Goal: Task Accomplishment & Management: Manage account settings

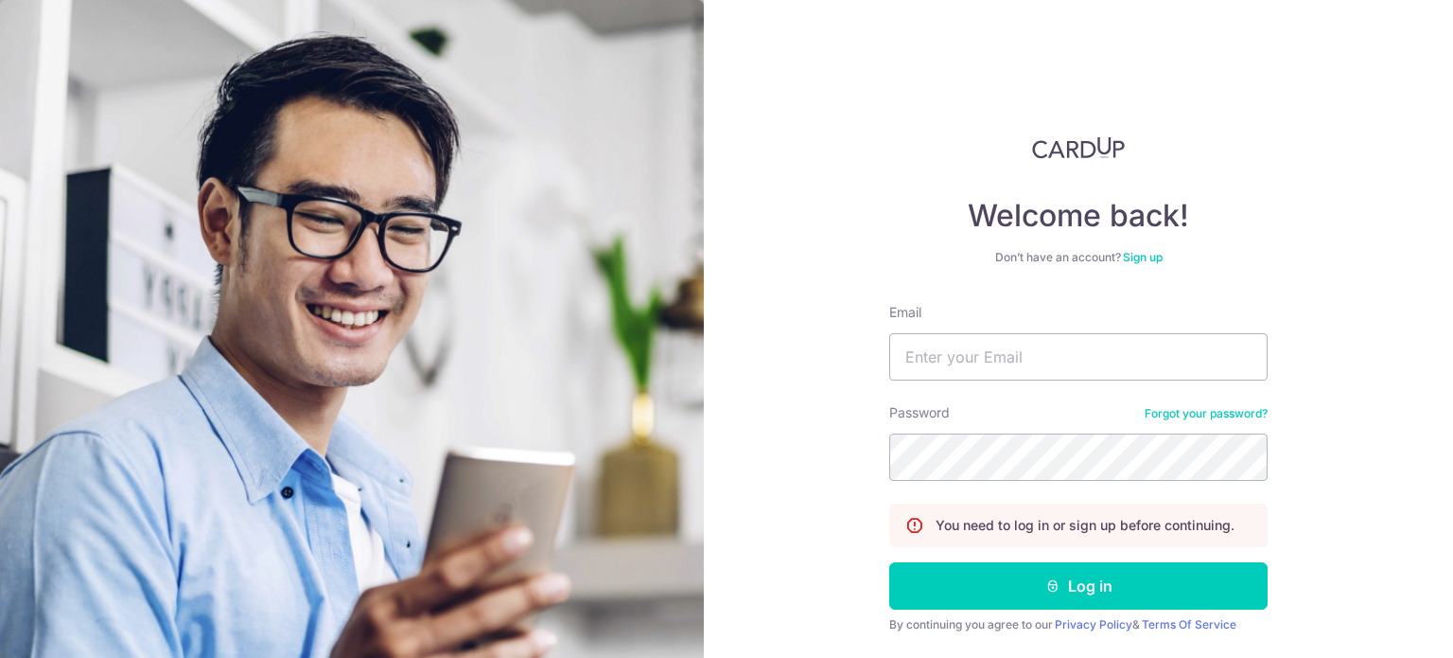
click at [985, 385] on form "Email Password Forgot your password? You need to log in or sign up before conti…" at bounding box center [1078, 498] width 378 height 390
click at [999, 351] on input "Email" at bounding box center [1078, 356] width 378 height 47
type input "duchessrealestate@gmail.com"
click at [889, 562] on button "Log in" at bounding box center [1078, 585] width 378 height 47
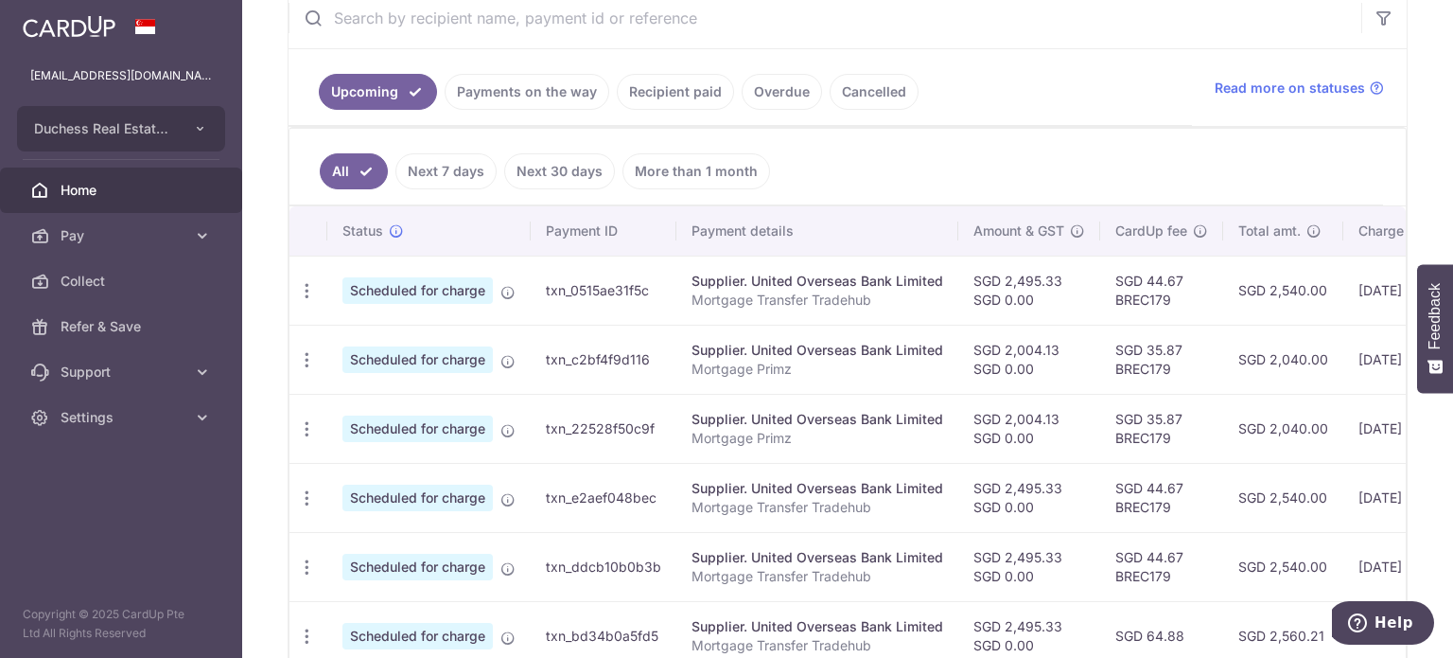
scroll to position [0, 314]
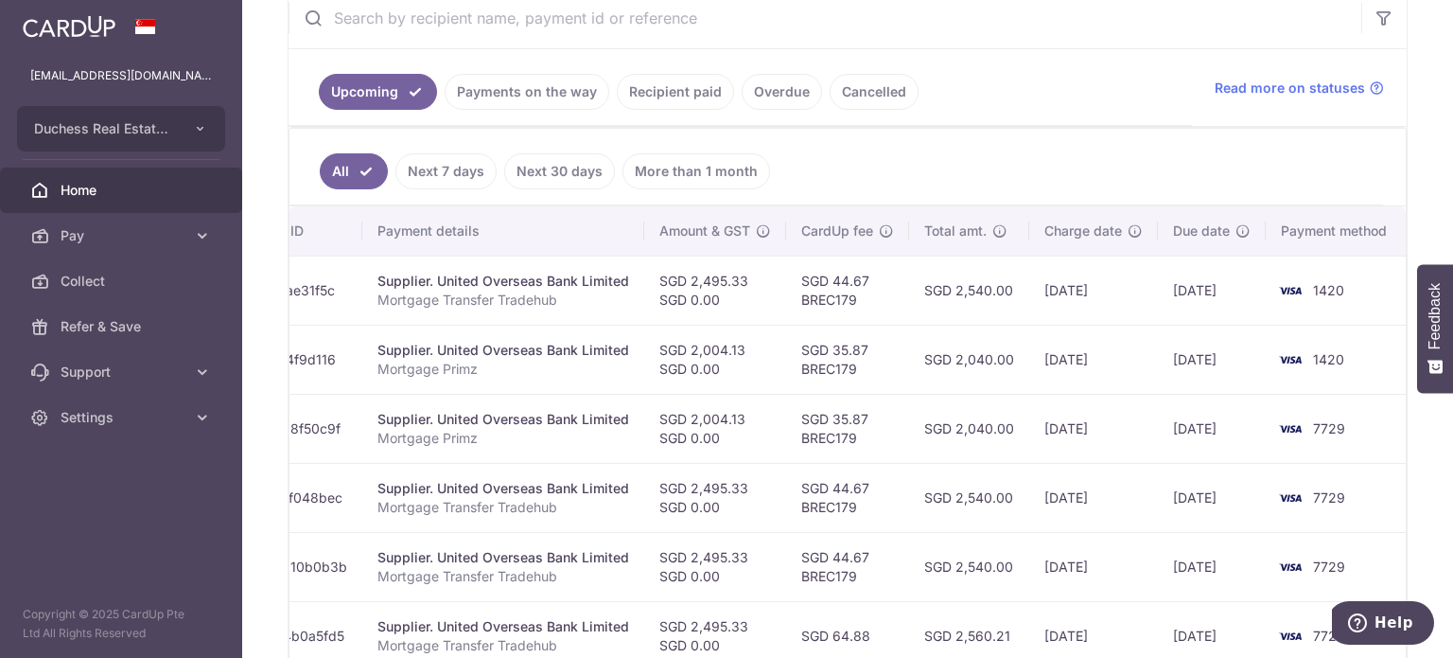
drag, startPoint x: 1053, startPoint y: 449, endPoint x: 803, endPoint y: 482, distance: 251.9
click at [804, 482] on tbody "Update payment Cancel payment Scheduled for charge txn_0515ae31f5c Supplier. Un…" at bounding box center [692, 600] width 1434 height 691
click at [647, 491] on td "SGD 2,495.33 SGD 0.00" at bounding box center [715, 497] width 142 height 69
click at [656, 344] on td "SGD 2,004.13 SGD 0.00" at bounding box center [715, 359] width 142 height 69
click at [662, 325] on td "SGD 2,004.13 SGD 0.00" at bounding box center [715, 359] width 142 height 69
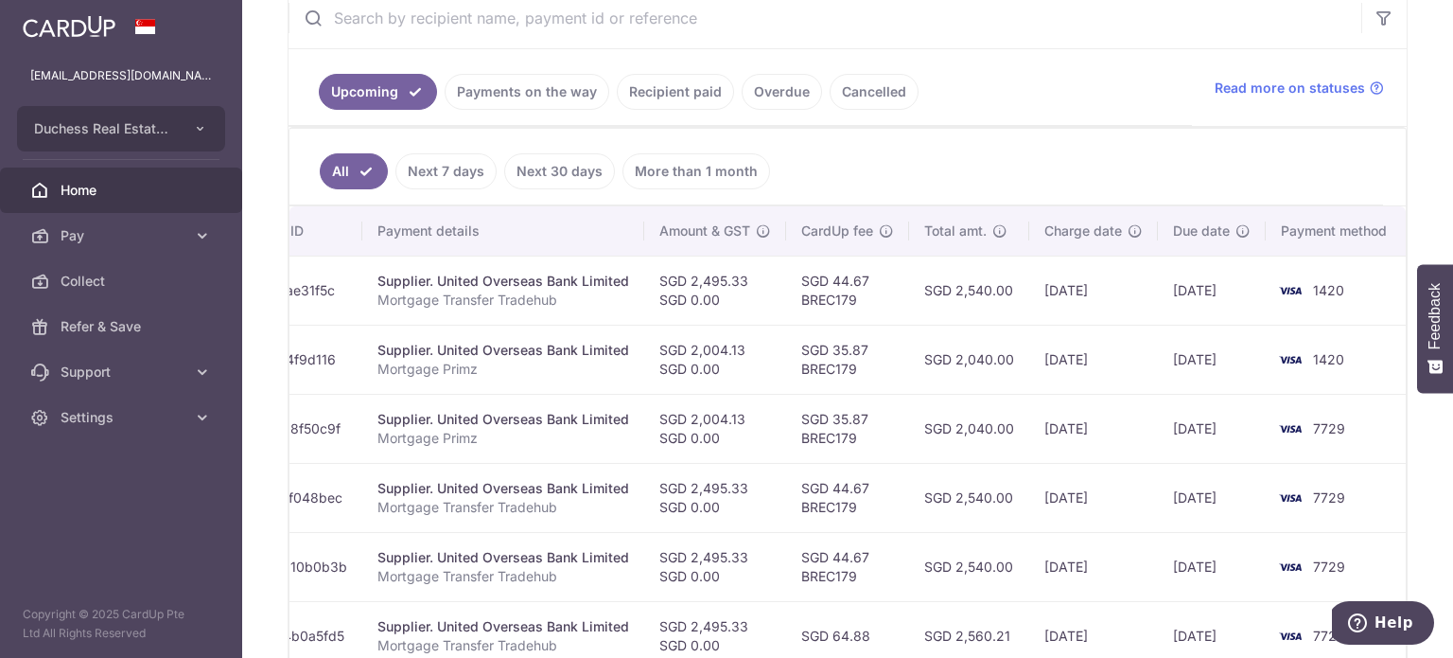
click at [651, 343] on td "SGD 2,004.13 SGD 0.00" at bounding box center [715, 359] width 142 height 69
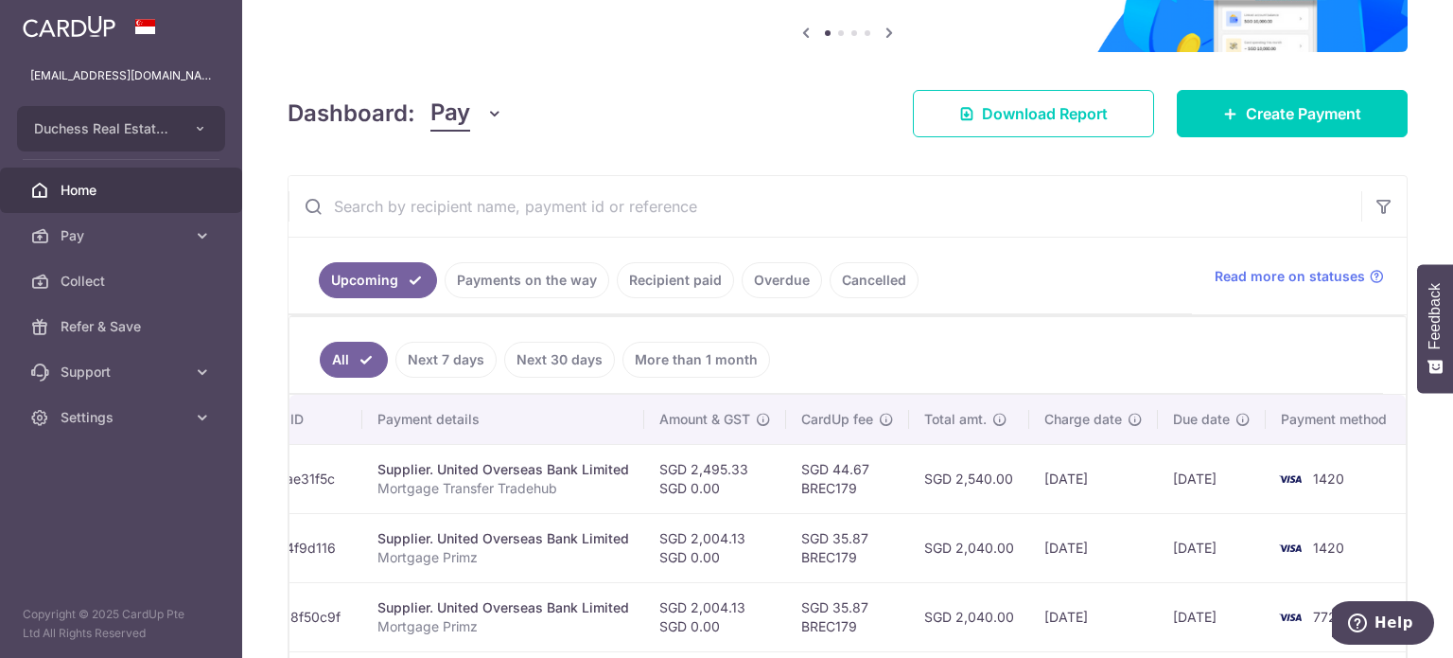
scroll to position [189, 0]
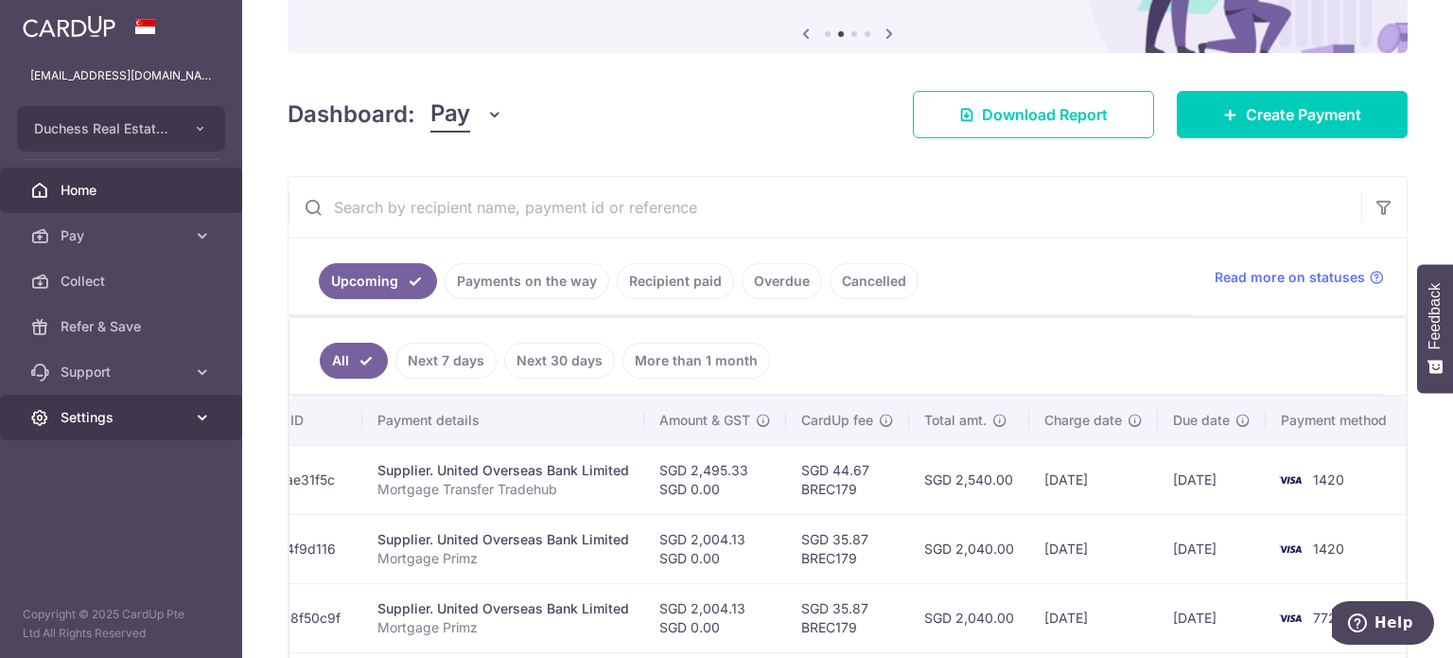
click at [81, 438] on link "Settings" at bounding box center [121, 417] width 242 height 45
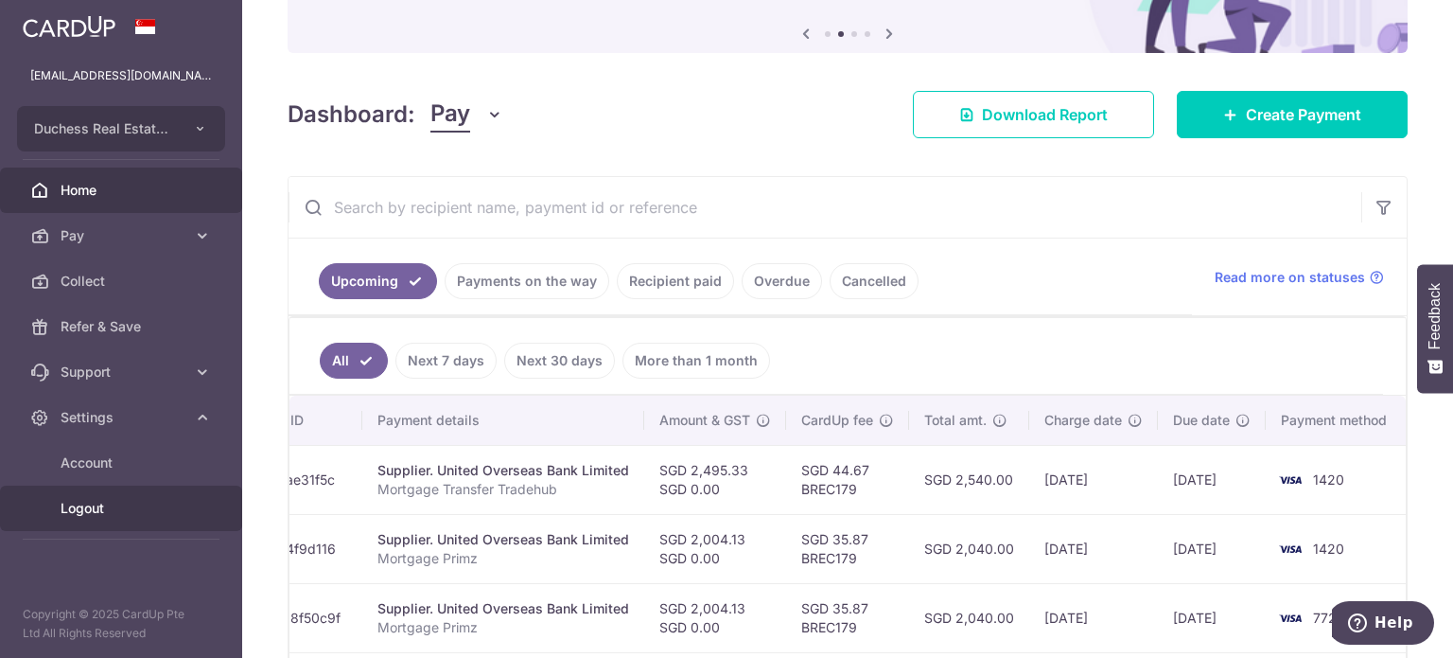
click at [136, 507] on span "Logout" at bounding box center [123, 508] width 125 height 19
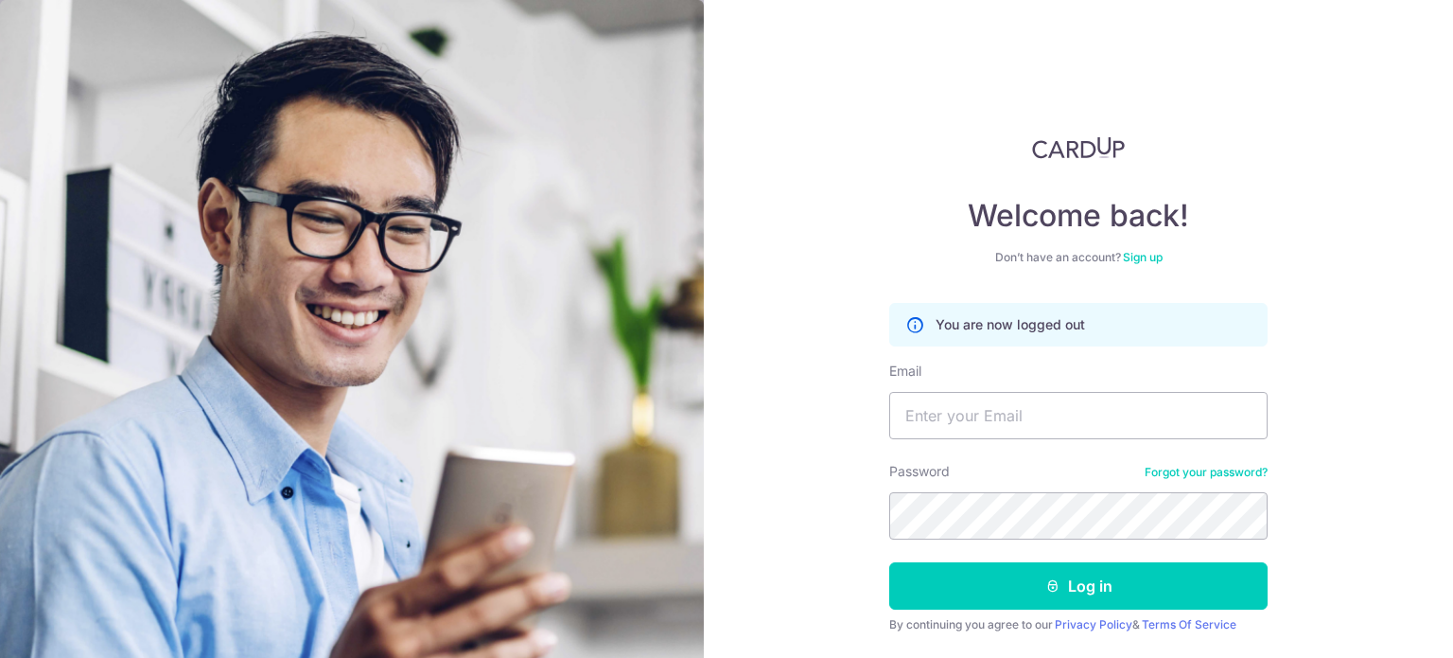
click at [870, 447] on div "Welcome back! Don’t have an account? Sign up You are now logged out Email Passw…" at bounding box center [1078, 329] width 749 height 658
click at [1017, 440] on form "You are now logged out Email Password Forgot your password? Log in By continuin…" at bounding box center [1078, 498] width 378 height 390
click at [1026, 428] on input "Email" at bounding box center [1078, 415] width 378 height 47
type input "[EMAIL_ADDRESS][DOMAIN_NAME]"
click at [889, 562] on button "Log in" at bounding box center [1078, 585] width 378 height 47
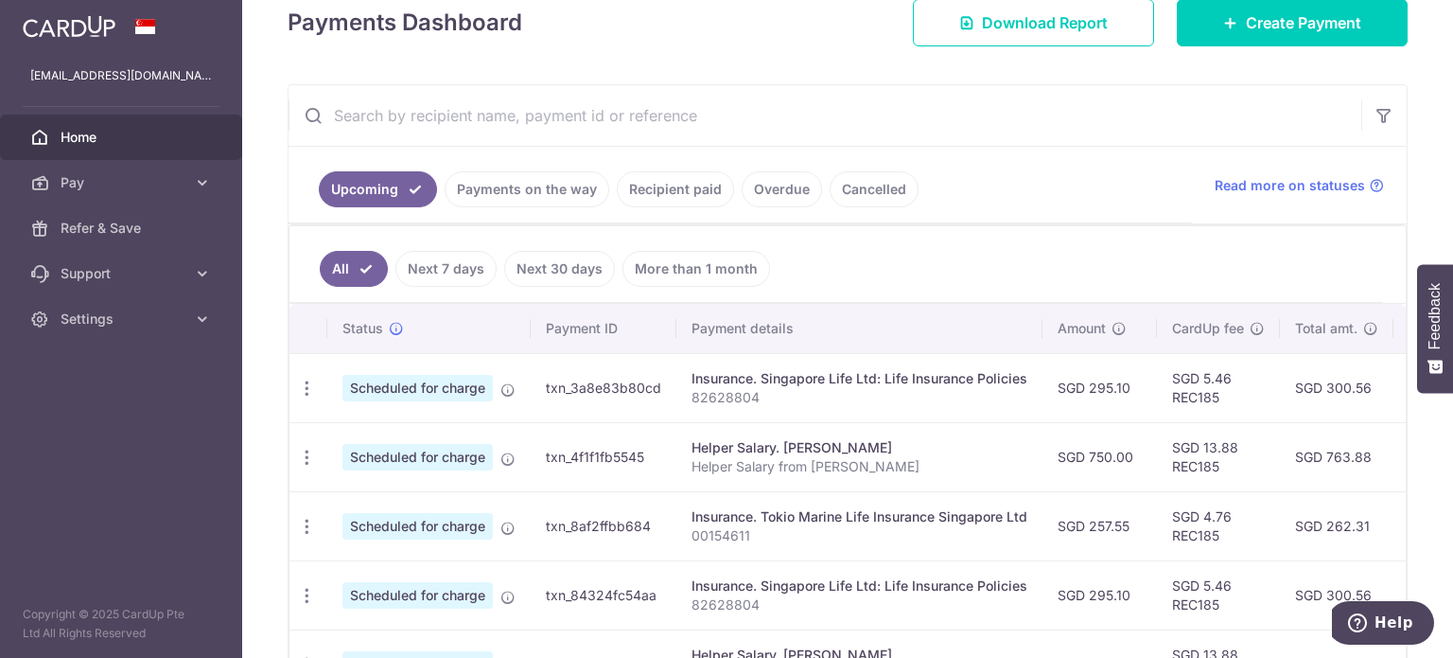
scroll to position [284, 0]
